Goal: Navigation & Orientation: Go to known website

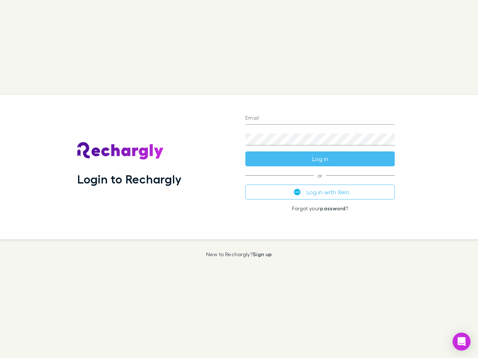
click at [239, 179] on div "Login to Rechargly" at bounding box center [155, 167] width 168 height 145
click at [320, 119] on input "Email" at bounding box center [319, 119] width 149 height 12
click at [320, 159] on button "Log in" at bounding box center [319, 158] width 149 height 15
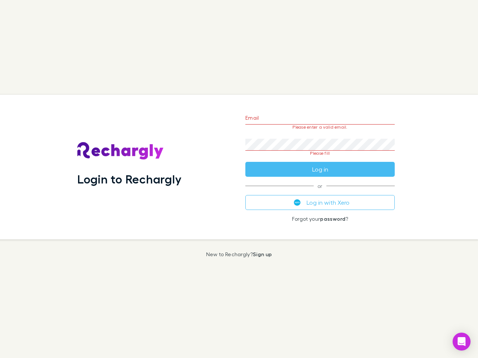
click at [320, 192] on div "Email Please enter a valid email. Password Please fill Log in or Log in with Xe…" at bounding box center [319, 167] width 161 height 145
click at [461, 342] on icon "Open Intercom Messenger" at bounding box center [461, 341] width 8 height 9
